Goal: Information Seeking & Learning: Learn about a topic

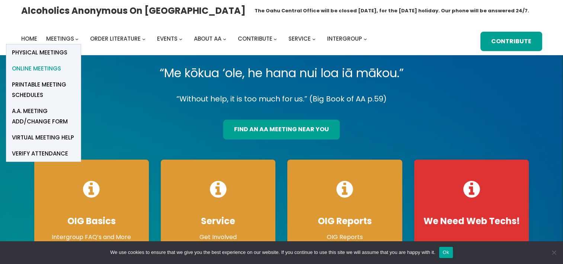
click at [51, 69] on span "Online Meetings" at bounding box center [36, 68] width 49 height 10
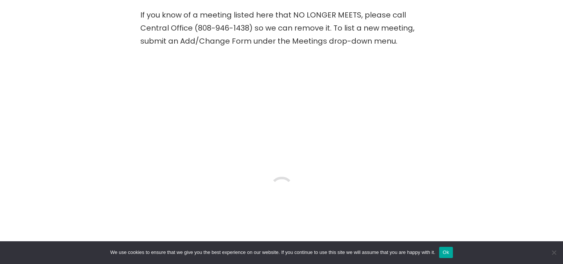
scroll to position [217, 0]
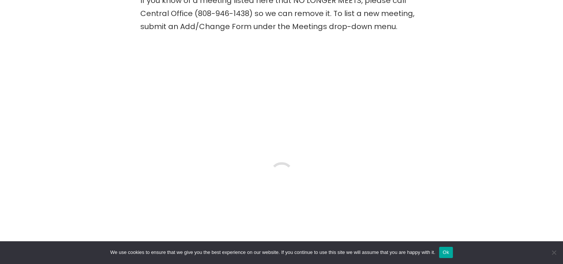
click at [444, 255] on button "Ok" at bounding box center [446, 252] width 14 height 11
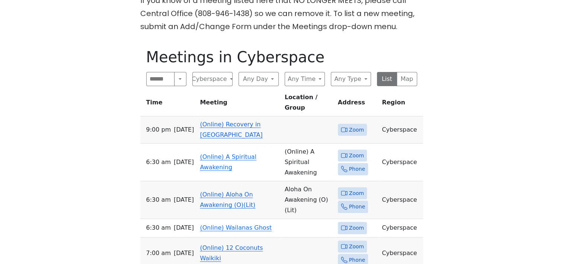
click at [217, 121] on link "(Online) Recovery in Da House" at bounding box center [231, 130] width 63 height 18
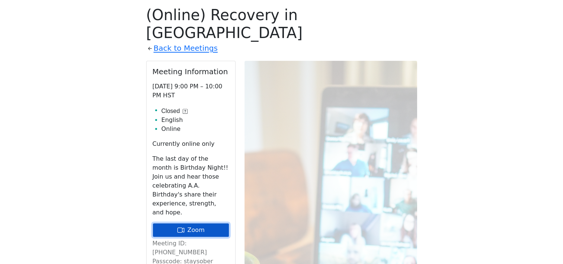
click at [192, 223] on link "Zoom" at bounding box center [191, 230] width 77 height 14
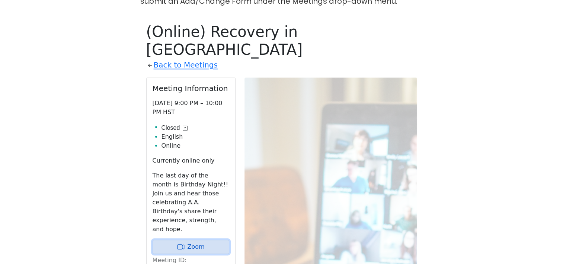
scroll to position [244, 0]
